Goal: Information Seeking & Learning: Learn about a topic

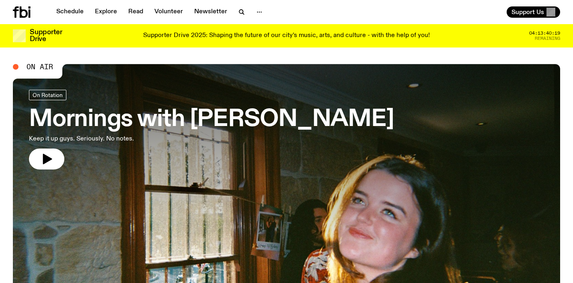
scroll to position [2, 0]
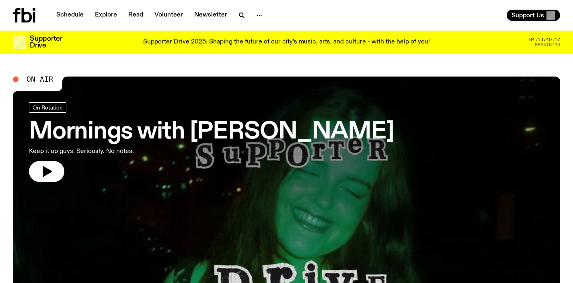
click at [273, 127] on h3 "Mornings with Freya Shields" at bounding box center [211, 132] width 365 height 23
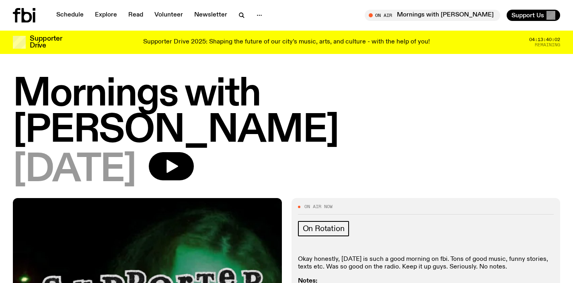
click at [34, 19] on icon at bounding box center [34, 17] width 2 height 10
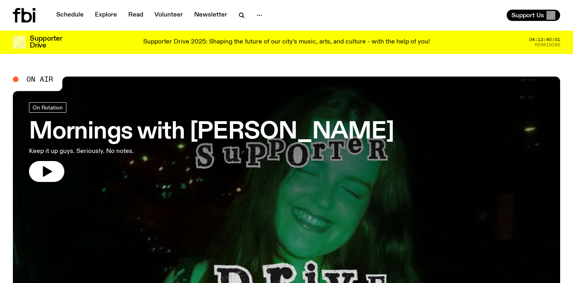
click at [183, 126] on h3 "Mornings with Freya Shields" at bounding box center [211, 132] width 365 height 23
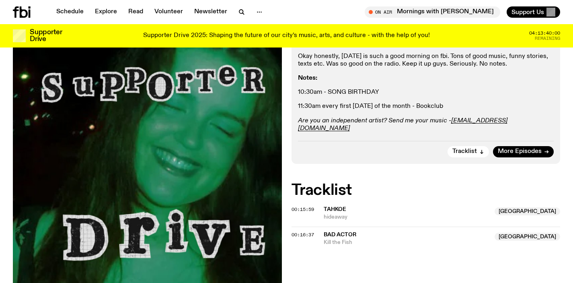
scroll to position [194, 0]
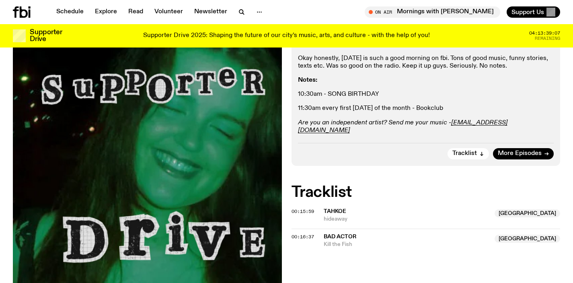
click at [19, 5] on div "Schedule Explore Read Volunteer Newsletter On Air Mornings with Freya Shields T…" at bounding box center [286, 12] width 573 height 24
click at [37, 14] on div at bounding box center [32, 11] width 39 height 11
click at [32, 12] on div at bounding box center [32, 11] width 39 height 11
click at [26, 14] on icon at bounding box center [24, 11] width 8 height 11
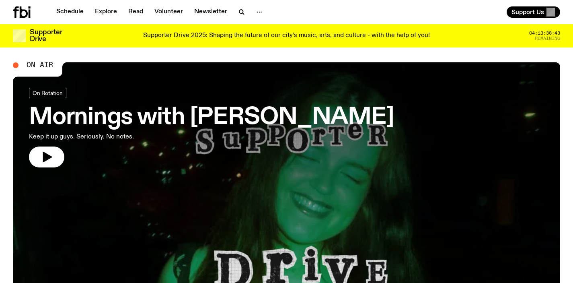
scroll to position [15, 0]
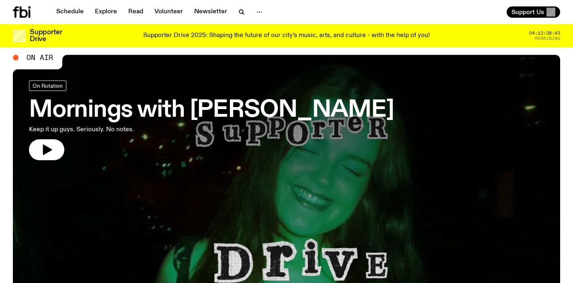
click at [227, 113] on h3 "Mornings with Freya Shields" at bounding box center [211, 110] width 365 height 23
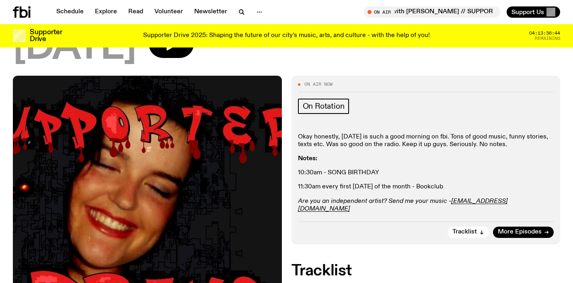
scroll to position [151, 0]
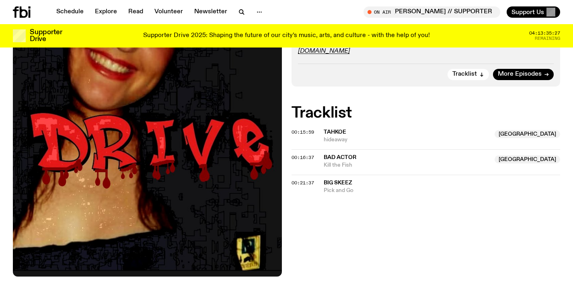
scroll to position [146, 0]
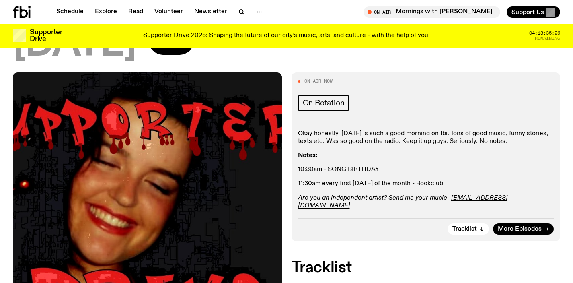
scroll to position [155, 0]
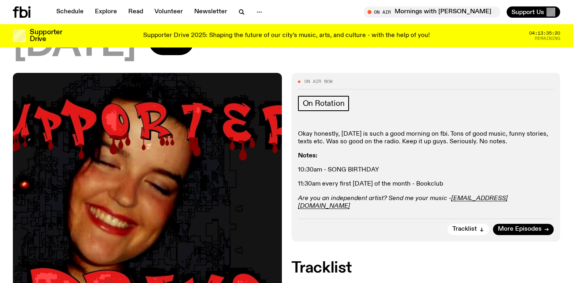
click at [14, 6] on icon at bounding box center [22, 11] width 18 height 11
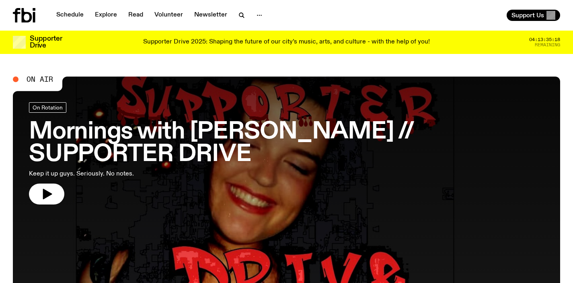
click at [256, 124] on h3 "Mornings with [PERSON_NAME] // SUPPORTER DRIVE" at bounding box center [286, 143] width 515 height 45
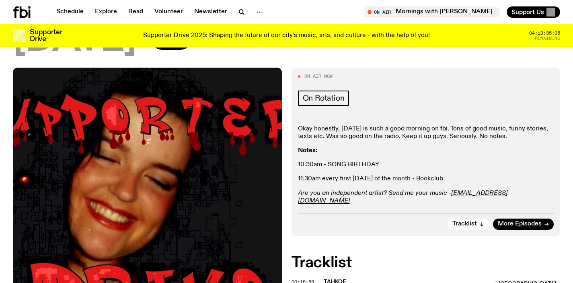
scroll to position [153, 0]
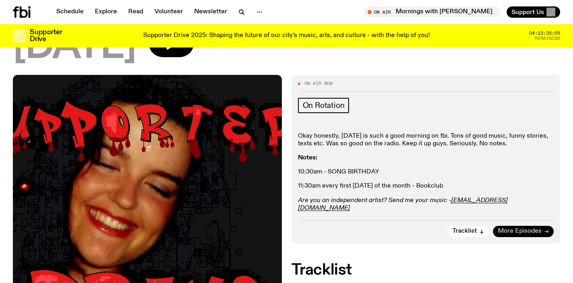
click at [508, 226] on link "More Episodes" at bounding box center [523, 231] width 61 height 11
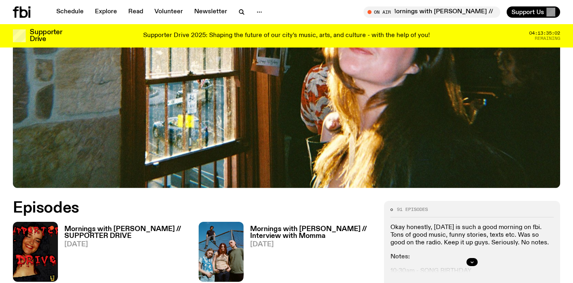
scroll to position [272, 0]
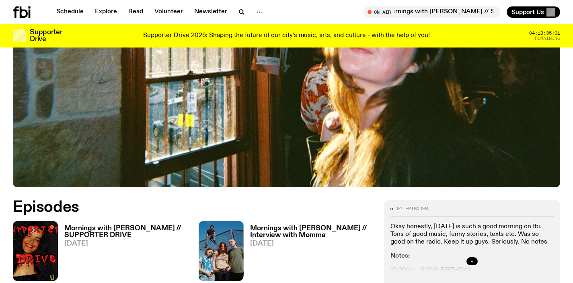
click at [135, 225] on h3 "Mornings with [PERSON_NAME] // SUPPORTER DRIVE" at bounding box center [126, 232] width 125 height 14
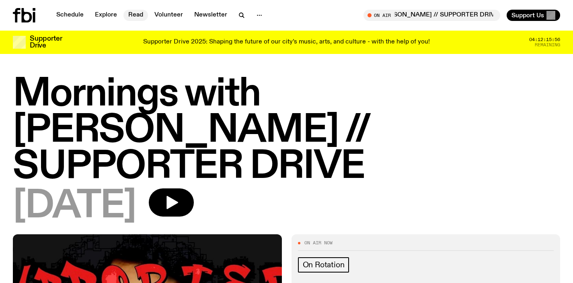
click at [128, 14] on link "Read" at bounding box center [136, 15] width 25 height 11
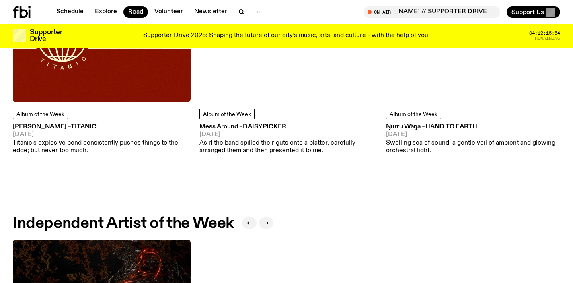
scroll to position [496, 0]
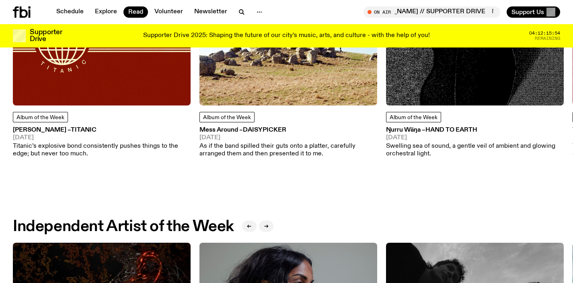
click at [111, 136] on span "[DATE]" at bounding box center [102, 138] width 178 height 6
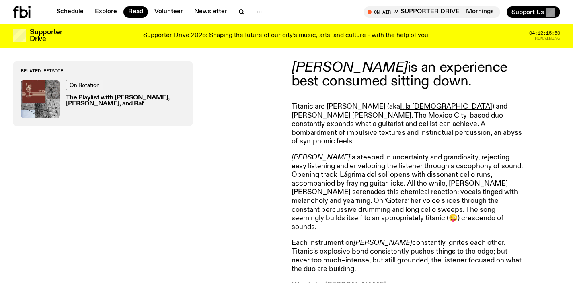
scroll to position [301, 0]
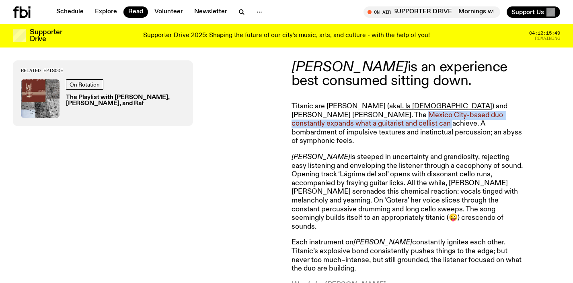
drag, startPoint x: 322, startPoint y: 113, endPoint x: 347, endPoint y: 122, distance: 26.1
click at [347, 122] on p "Titanic are [PERSON_NAME] (aka I. la [DEMOGRAPHIC_DATA] ) and [PERSON_NAME] [PE…" at bounding box center [408, 123] width 232 height 43
click at [348, 122] on p "Titanic are [PERSON_NAME] (aka I. la [DEMOGRAPHIC_DATA] ) and [PERSON_NAME] [PE…" at bounding box center [408, 123] width 232 height 43
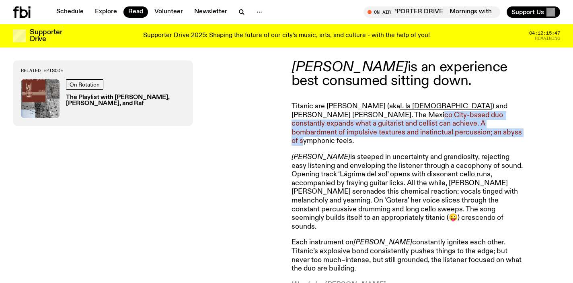
drag, startPoint x: 427, startPoint y: 134, endPoint x: 338, endPoint y: 118, distance: 90.4
click at [338, 118] on p "Titanic are [PERSON_NAME] (aka I. la [DEMOGRAPHIC_DATA] ) and [PERSON_NAME] [PE…" at bounding box center [408, 123] width 232 height 43
click at [337, 118] on p "Titanic are [PERSON_NAME] (aka I. la [DEMOGRAPHIC_DATA] ) and [PERSON_NAME] [PE…" at bounding box center [408, 123] width 232 height 43
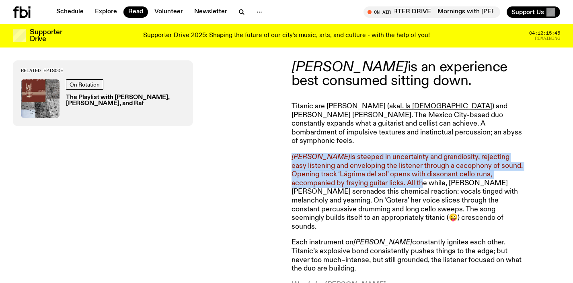
scroll to position [303, 0]
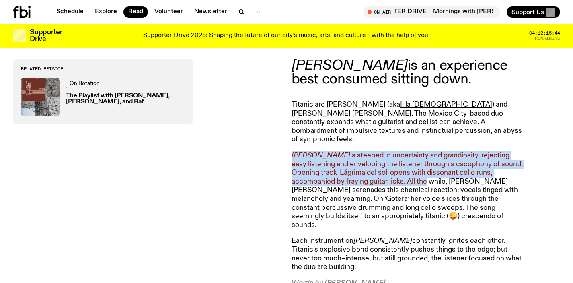
drag, startPoint x: 292, startPoint y: 150, endPoint x: 368, endPoint y: 170, distance: 78.6
click at [368, 170] on p "[PERSON_NAME] is steeped in uncertainty and grandiosity, rejecting easy listeni…" at bounding box center [408, 190] width 232 height 78
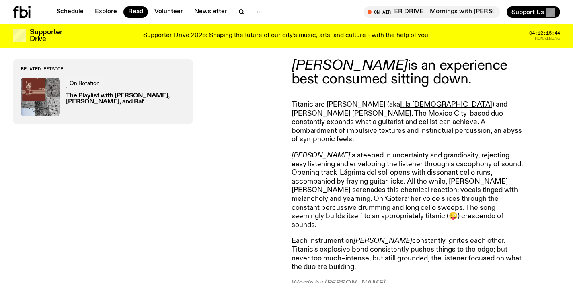
click at [414, 175] on p "[PERSON_NAME] is steeped in uncertainty and grandiosity, rejecting easy listeni…" at bounding box center [408, 190] width 232 height 78
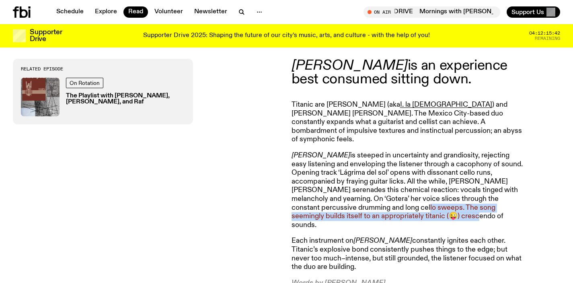
drag, startPoint x: 338, startPoint y: 198, endPoint x: 392, endPoint y: 208, distance: 55.3
click at [392, 208] on p "[PERSON_NAME] is steeped in uncertainty and grandiosity, rejecting easy listeni…" at bounding box center [408, 190] width 232 height 78
click at [393, 208] on p "[PERSON_NAME] is steeped in uncertainty and grandiosity, rejecting easy listeni…" at bounding box center [408, 190] width 232 height 78
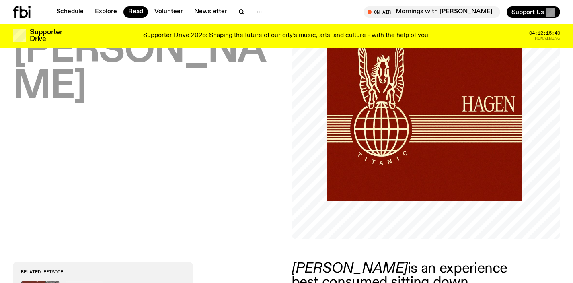
scroll to position [0, 0]
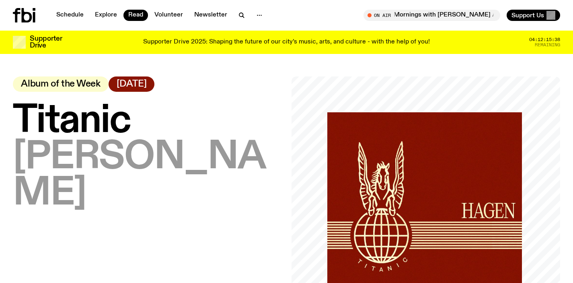
click at [25, 20] on icon at bounding box center [24, 15] width 23 height 14
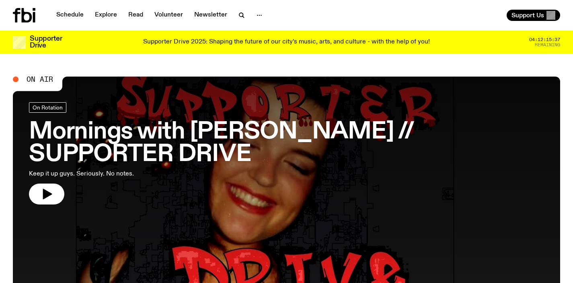
click at [257, 138] on h3 "Mornings with [PERSON_NAME] // SUPPORTER DRIVE" at bounding box center [286, 143] width 515 height 45
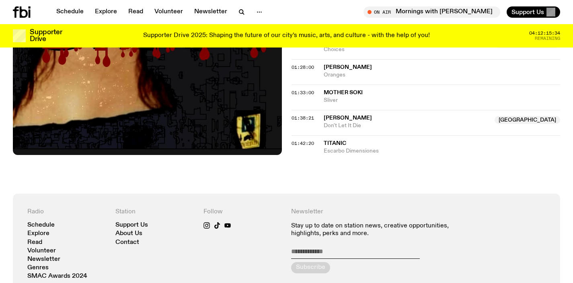
scroll to position [830, 0]
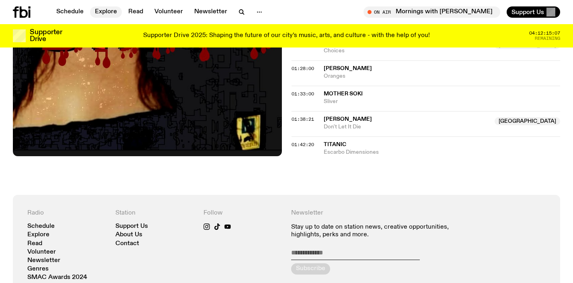
click at [103, 11] on link "Explore" at bounding box center [106, 11] width 32 height 11
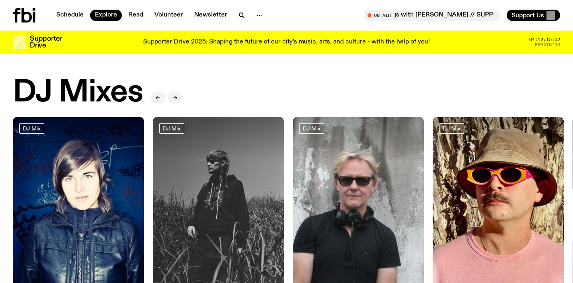
click at [37, 12] on div at bounding box center [32, 15] width 39 height 14
click at [28, 16] on icon at bounding box center [24, 15] width 23 height 14
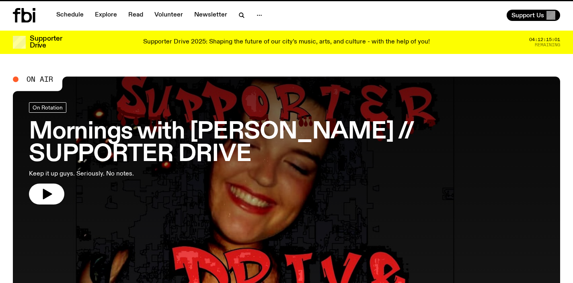
click at [256, 130] on h3 "Mornings with [PERSON_NAME] // SUPPORTER DRIVE" at bounding box center [286, 143] width 515 height 45
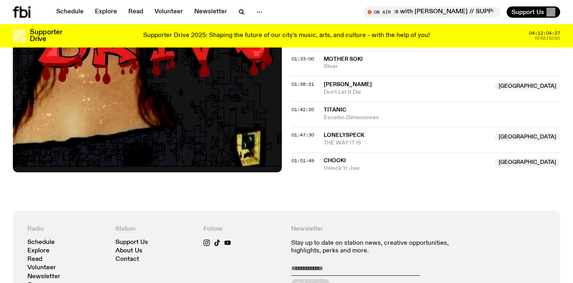
scroll to position [889, 0]
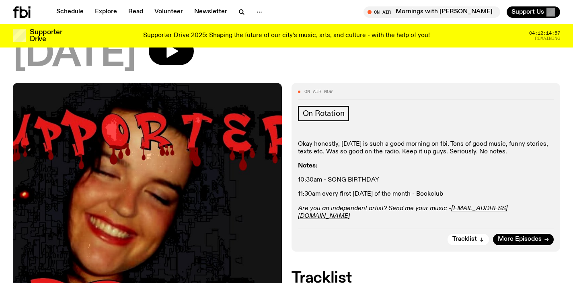
scroll to position [8, 0]
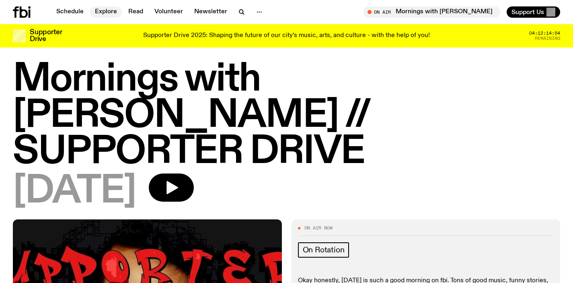
click at [121, 14] on nav "Schedule Explore Read Volunteer Newsletter" at bounding box center [160, 11] width 216 height 11
click at [108, 12] on link "Explore" at bounding box center [106, 11] width 32 height 11
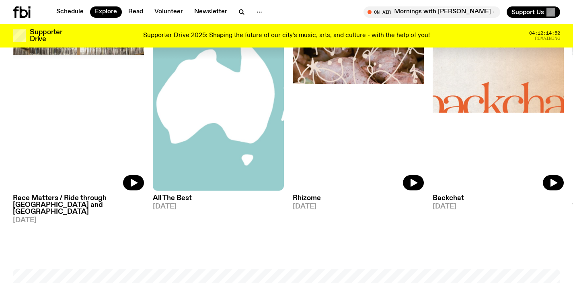
scroll to position [956, 0]
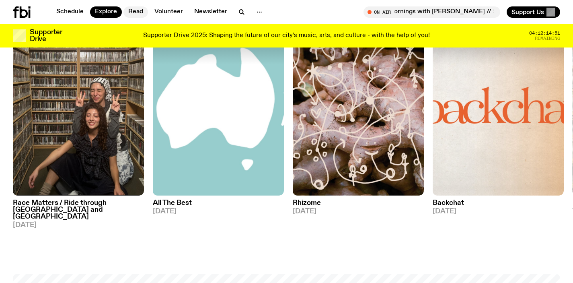
click at [131, 10] on link "Read" at bounding box center [136, 11] width 25 height 11
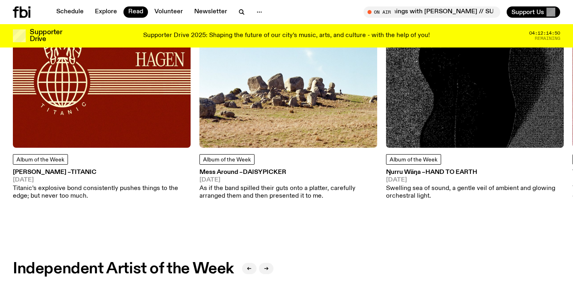
scroll to position [449, 0]
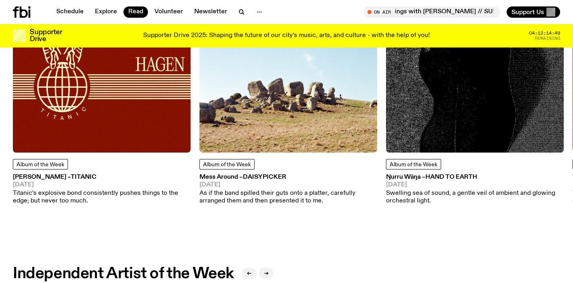
click at [107, 115] on img at bounding box center [102, 64] width 178 height 178
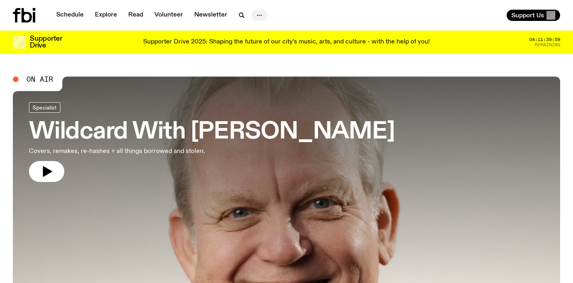
click at [255, 15] on icon "button" at bounding box center [260, 15] width 10 height 10
click at [254, 45] on link "Contact" at bounding box center [259, 45] width 40 height 11
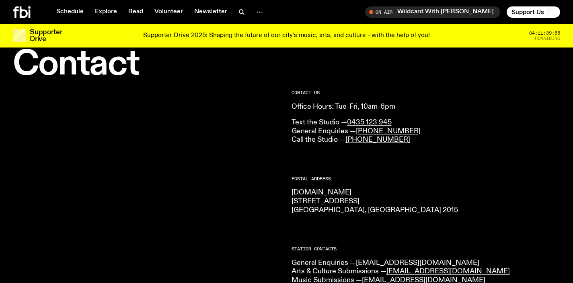
scroll to position [26, 0]
